Goal: Information Seeking & Learning: Compare options

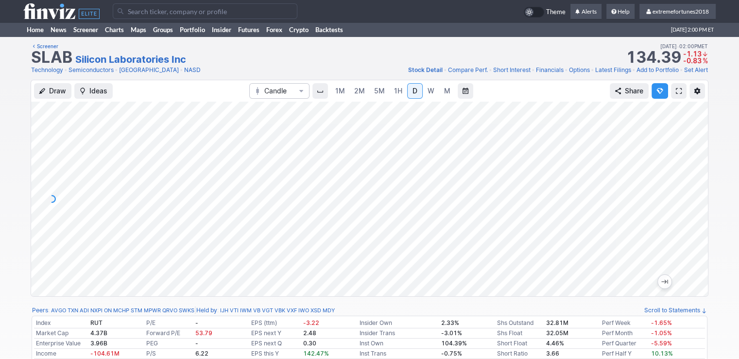
click at [375, 93] on span "5M" at bounding box center [379, 91] width 11 height 8
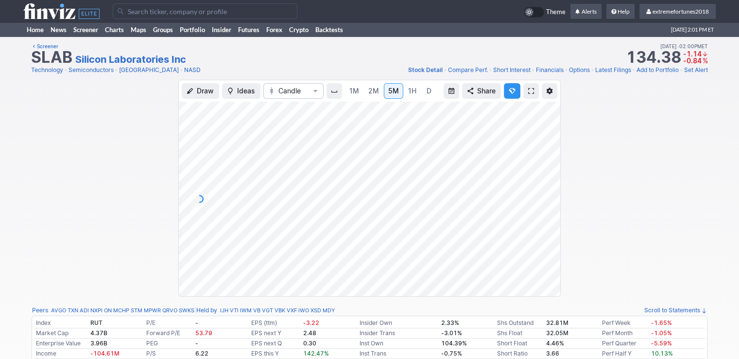
drag, startPoint x: 548, startPoint y: 222, endPoint x: 552, endPoint y: 189, distance: 33.8
click at [552, 189] on div at bounding box center [550, 196] width 20 height 170
click at [155, 14] on input "Search" at bounding box center [205, 11] width 185 height 16
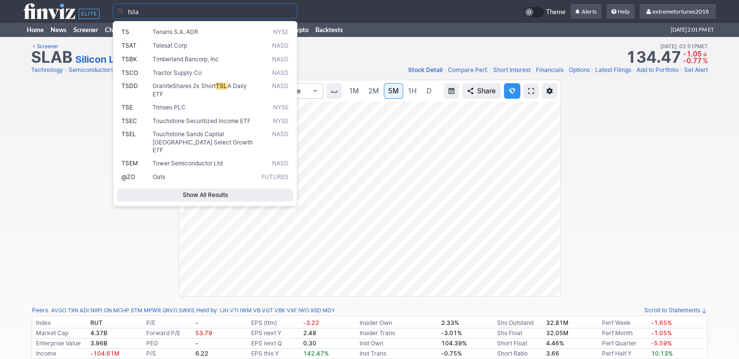
type input "tsla"
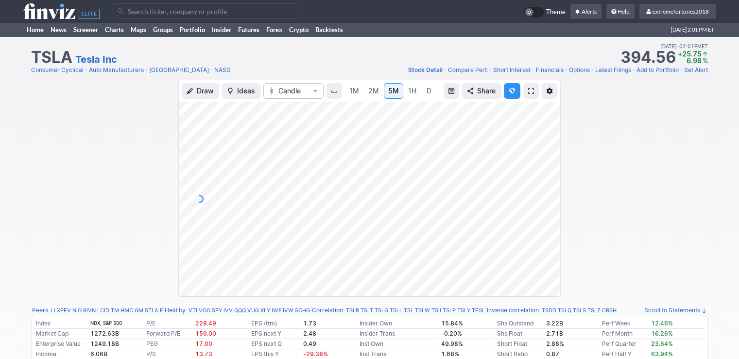
drag, startPoint x: 545, startPoint y: 235, endPoint x: 546, endPoint y: 216, distance: 19.5
click at [546, 216] on div at bounding box center [550, 196] width 20 height 170
drag, startPoint x: 545, startPoint y: 181, endPoint x: 550, endPoint y: 166, distance: 15.7
click at [550, 166] on div at bounding box center [550, 196] width 20 height 170
drag, startPoint x: 547, startPoint y: 215, endPoint x: 546, endPoint y: 226, distance: 11.2
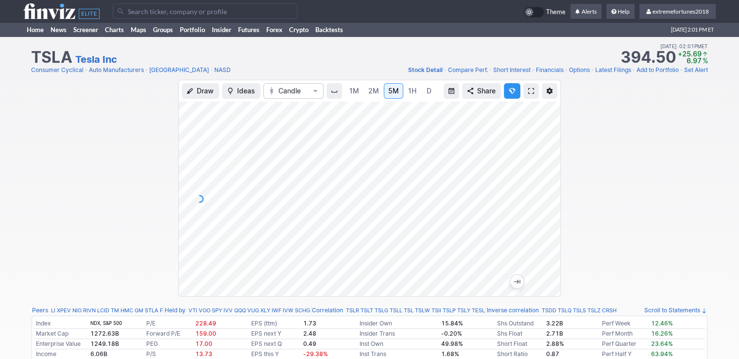
click at [546, 226] on div at bounding box center [550, 196] width 20 height 170
drag, startPoint x: 547, startPoint y: 221, endPoint x: 546, endPoint y: 186, distance: 35.0
click at [546, 186] on div at bounding box center [550, 196] width 20 height 170
click at [255, 15] on input "Search" at bounding box center [205, 11] width 185 height 16
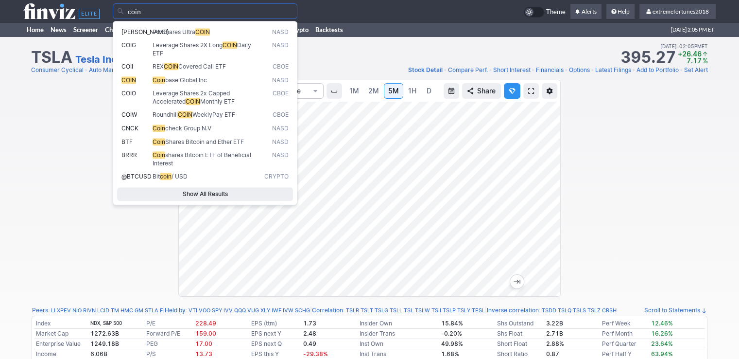
type input "coin"
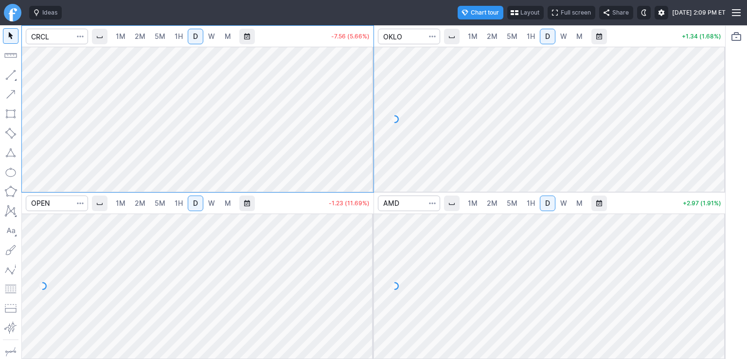
click at [520, 16] on span "Layout" at bounding box center [529, 13] width 19 height 10
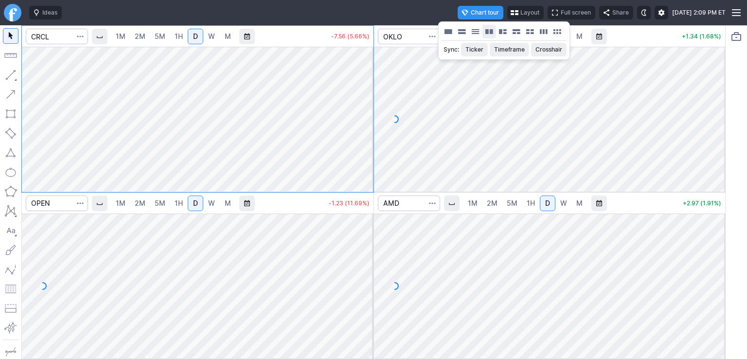
click at [487, 34] on button "Layout" at bounding box center [489, 32] width 14 height 14
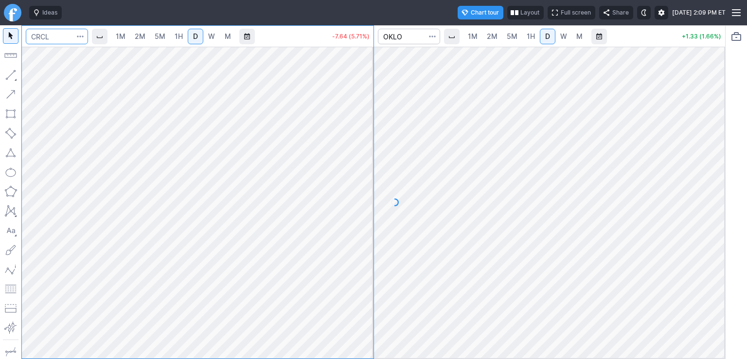
click at [65, 37] on input "Search" at bounding box center [57, 37] width 62 height 16
click at [157, 35] on span "5M" at bounding box center [160, 36] width 11 height 8
click at [494, 41] on span "2M" at bounding box center [492, 37] width 11 height 10
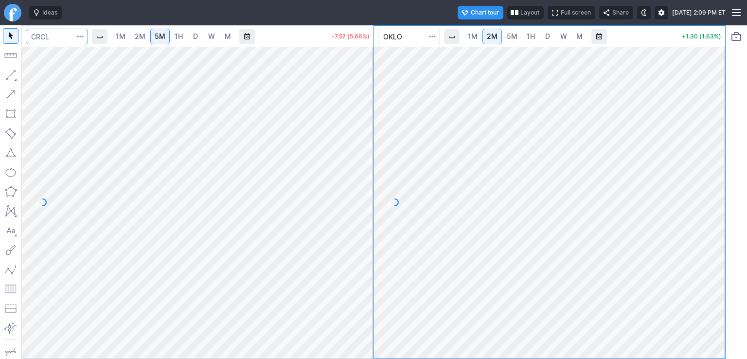
click at [67, 35] on input "Search" at bounding box center [57, 37] width 62 height 16
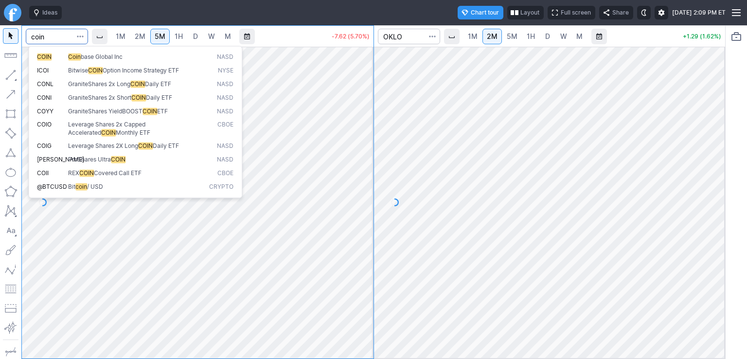
type input "coin"
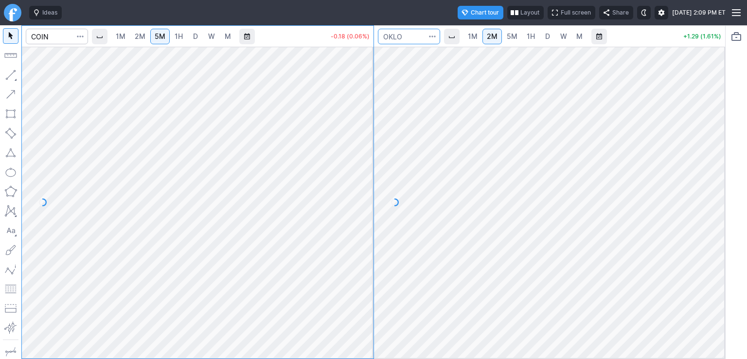
click at [395, 37] on input "Search" at bounding box center [409, 37] width 62 height 16
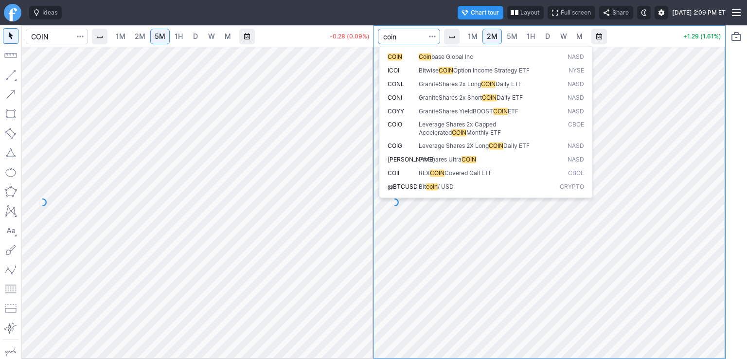
type input "coin"
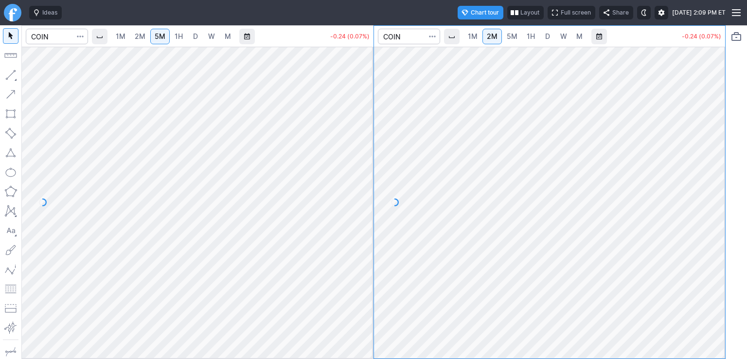
drag, startPoint x: 710, startPoint y: 228, endPoint x: 709, endPoint y: 251, distance: 22.4
click at [709, 251] on div at bounding box center [714, 199] width 20 height 287
click at [703, 207] on div at bounding box center [549, 202] width 351 height 311
click at [61, 36] on input "Search" at bounding box center [57, 37] width 62 height 16
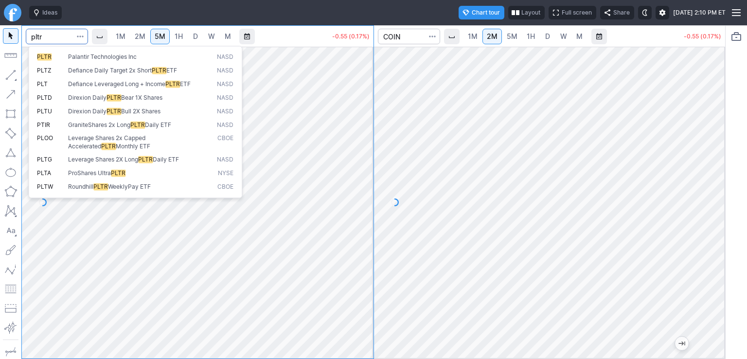
type input "pltr"
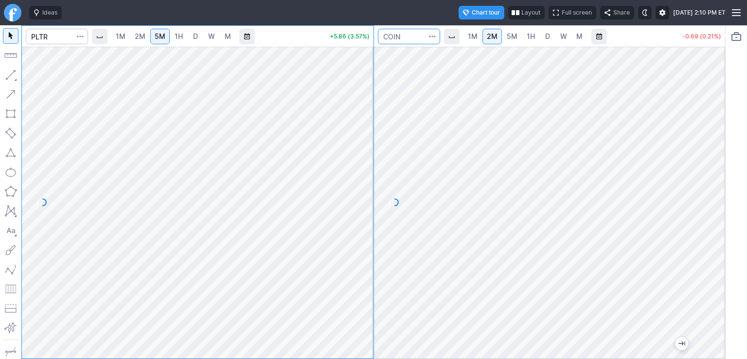
click at [401, 39] on input "Search" at bounding box center [409, 37] width 62 height 16
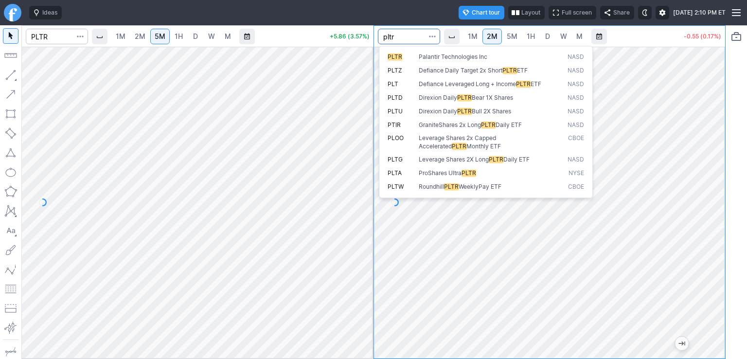
type input "pltr"
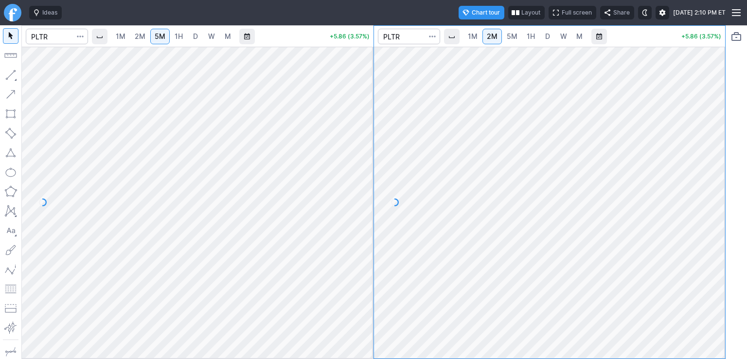
click at [707, 216] on div at bounding box center [549, 202] width 351 height 311
drag, startPoint x: 716, startPoint y: 264, endPoint x: 709, endPoint y: 285, distance: 22.1
click at [709, 285] on div at bounding box center [714, 199] width 20 height 287
click at [404, 35] on input "Search" at bounding box center [409, 37] width 62 height 16
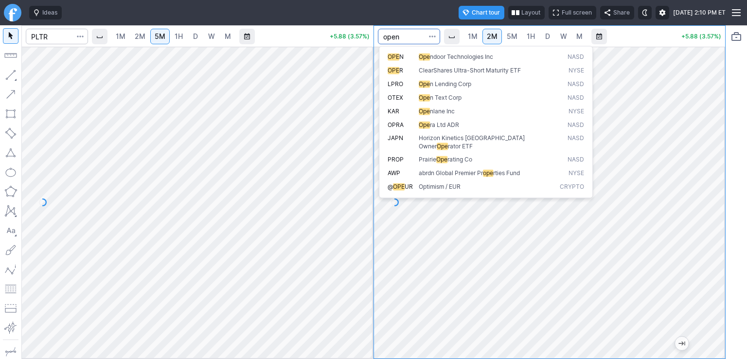
type input "open"
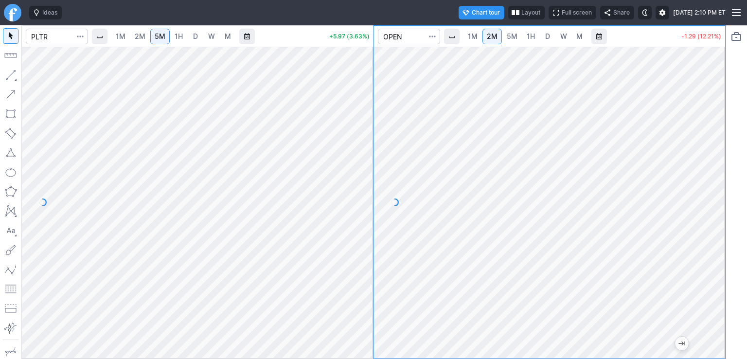
click at [474, 42] on link "1M" at bounding box center [472, 37] width 18 height 16
drag, startPoint x: 715, startPoint y: 234, endPoint x: 709, endPoint y: 265, distance: 31.1
click at [713, 265] on div at bounding box center [714, 199] width 20 height 287
click at [122, 41] on link "1M" at bounding box center [120, 37] width 18 height 16
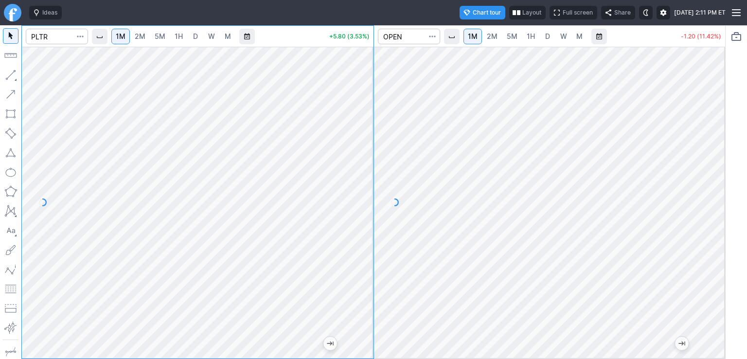
drag, startPoint x: 368, startPoint y: 276, endPoint x: 358, endPoint y: 285, distance: 13.4
click at [358, 285] on div at bounding box center [363, 199] width 20 height 287
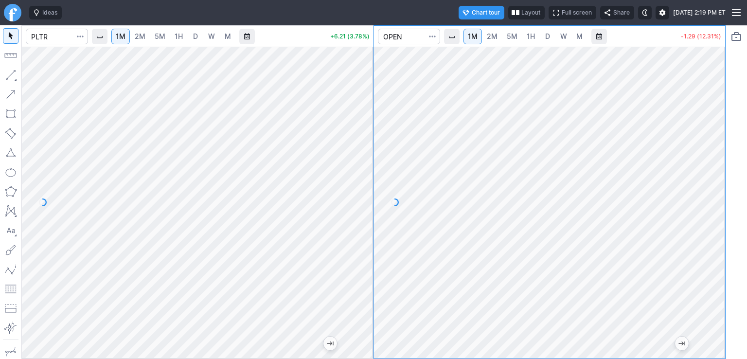
drag, startPoint x: 362, startPoint y: 223, endPoint x: 358, endPoint y: 230, distance: 8.3
click at [363, 232] on div at bounding box center [363, 199] width 20 height 287
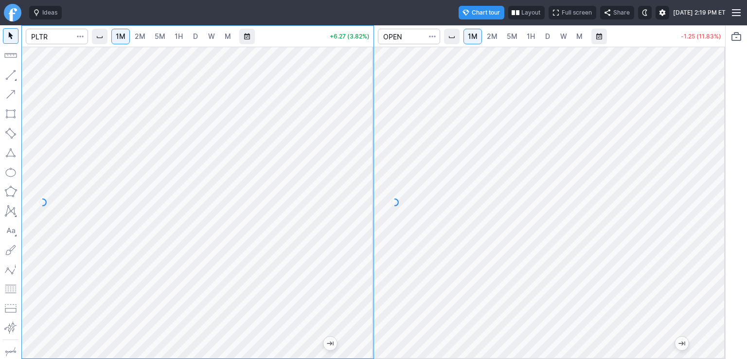
drag, startPoint x: 712, startPoint y: 238, endPoint x: 711, endPoint y: 216, distance: 21.4
click at [711, 216] on div at bounding box center [714, 199] width 20 height 287
drag, startPoint x: 366, startPoint y: 234, endPoint x: 368, endPoint y: 223, distance: 11.3
click at [368, 223] on div at bounding box center [363, 199] width 20 height 287
drag, startPoint x: 364, startPoint y: 218, endPoint x: 358, endPoint y: 186, distance: 32.6
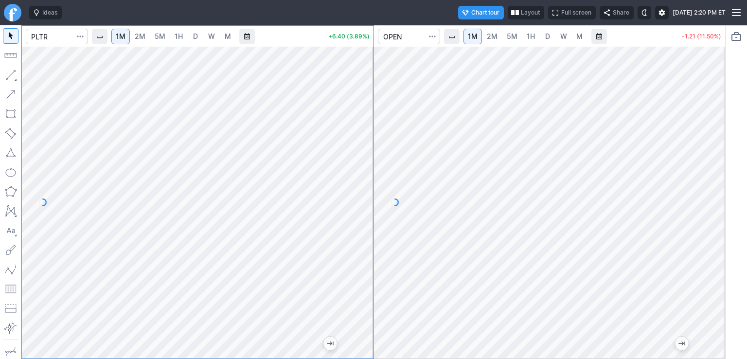
click at [358, 186] on div at bounding box center [363, 199] width 20 height 287
click at [154, 35] on link "5M" at bounding box center [159, 37] width 19 height 16
click at [396, 37] on input "Search" at bounding box center [409, 37] width 62 height 16
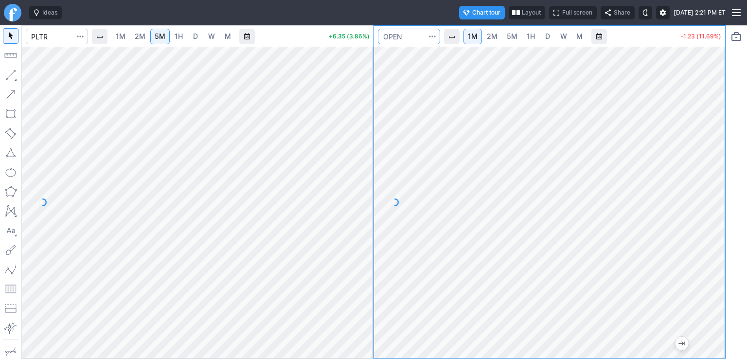
click at [396, 37] on input "Search" at bounding box center [409, 37] width 62 height 16
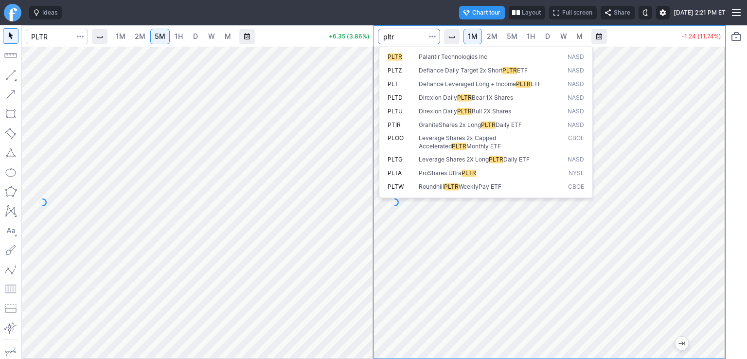
type input "pltr"
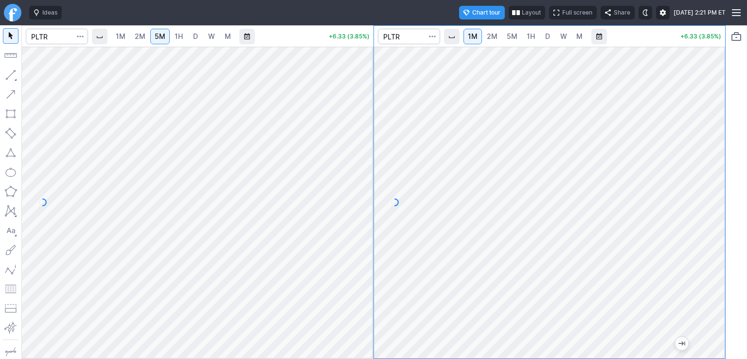
click at [724, 256] on div "1M 2M 5M 1H D W M +6.33 (3.85%) 1M 2M 5M 1H D W M +6.33 (3.85%)" at bounding box center [373, 191] width 747 height 333
click at [723, 270] on div at bounding box center [714, 199] width 20 height 287
click at [491, 37] on span "2M" at bounding box center [492, 36] width 11 height 8
drag, startPoint x: 713, startPoint y: 253, endPoint x: 714, endPoint y: 259, distance: 6.4
click at [714, 259] on div at bounding box center [714, 199] width 20 height 287
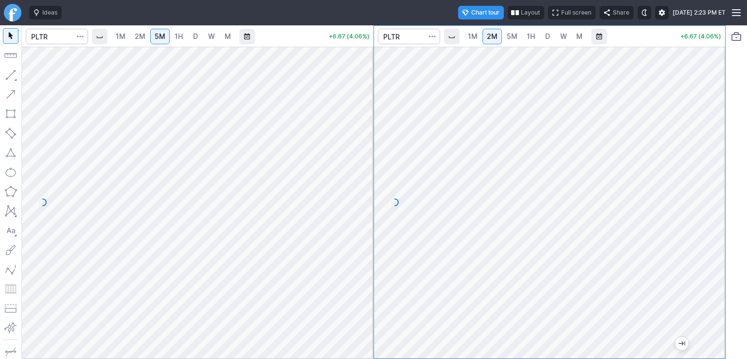
drag, startPoint x: 361, startPoint y: 288, endPoint x: 358, endPoint y: 295, distance: 7.6
click at [358, 295] on div at bounding box center [363, 199] width 20 height 287
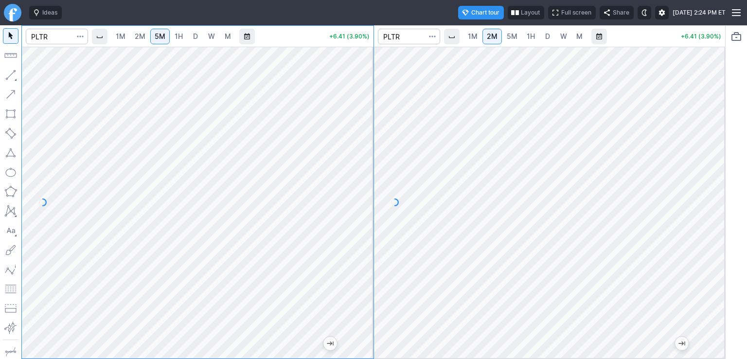
click at [511, 35] on span "5M" at bounding box center [512, 36] width 11 height 8
